Goal: Navigation & Orientation: Go to known website

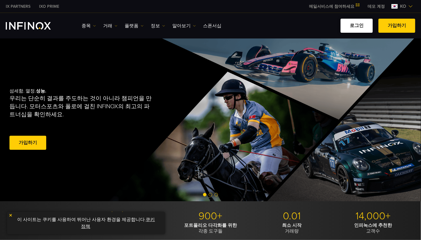
click at [360, 23] on link "로그인" at bounding box center [357, 26] width 32 height 14
